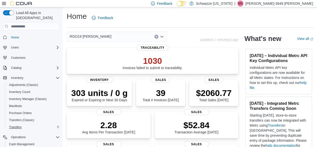
scroll to position [68, 0]
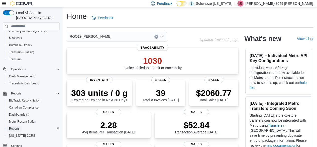
click at [17, 126] on span "Reports" at bounding box center [14, 128] width 11 height 4
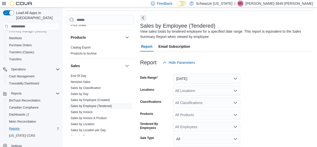
scroll to position [316, 0]
click at [90, 123] on link "Sales by Location" at bounding box center [83, 124] width 24 height 4
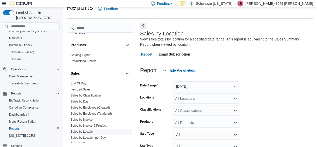
scroll to position [17, 0]
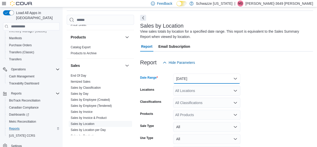
click at [235, 78] on button "[DATE]" at bounding box center [206, 78] width 67 height 10
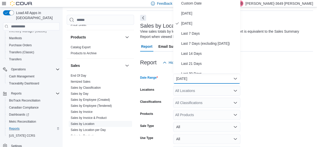
scroll to position [15, 0]
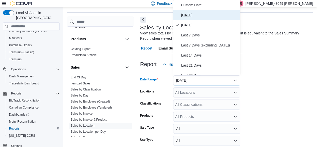
click at [195, 15] on span "[DATE]" at bounding box center [209, 15] width 57 height 6
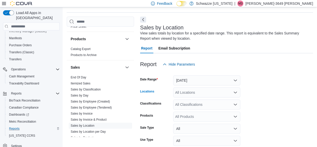
click at [233, 91] on div "All Locations" at bounding box center [206, 92] width 67 height 10
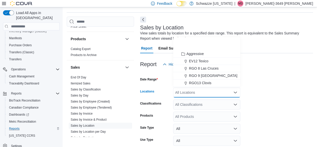
scroll to position [248, 0]
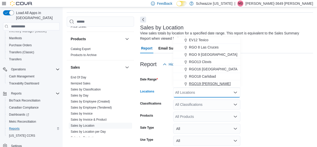
click at [210, 83] on span "RGO19 [PERSON_NAME]" at bounding box center [210, 83] width 42 height 5
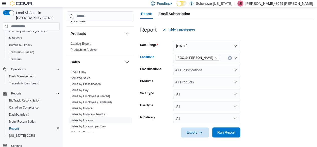
scroll to position [50, 0]
click at [231, 131] on span "Run Report" at bounding box center [226, 131] width 18 height 5
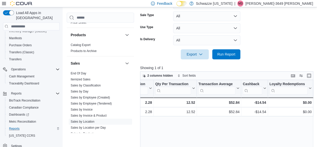
scroll to position [0, 461]
